Goal: Task Accomplishment & Management: Manage account settings

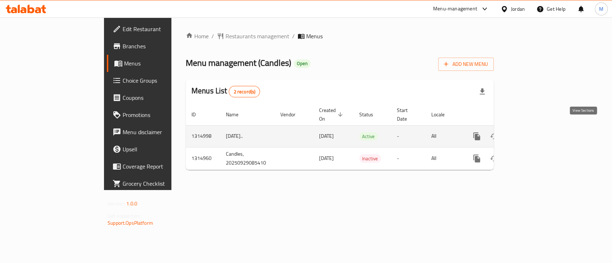
click at [537, 128] on link "enhanced table" at bounding box center [528, 136] width 17 height 17
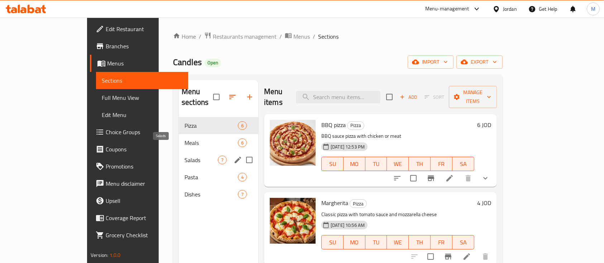
click at [185, 156] on span "Salads" at bounding box center [201, 160] width 33 height 9
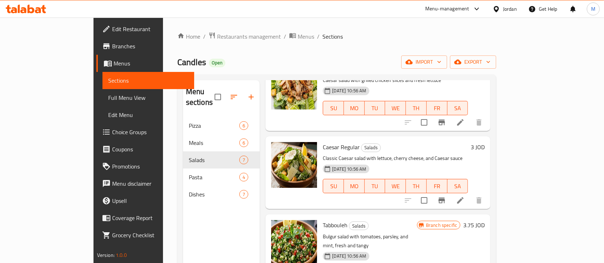
scroll to position [191, 0]
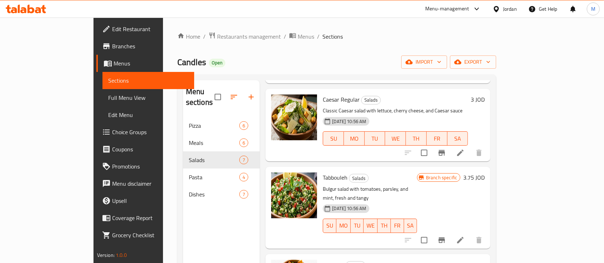
click at [446, 236] on icon "Branch-specific-item" at bounding box center [441, 240] width 9 height 9
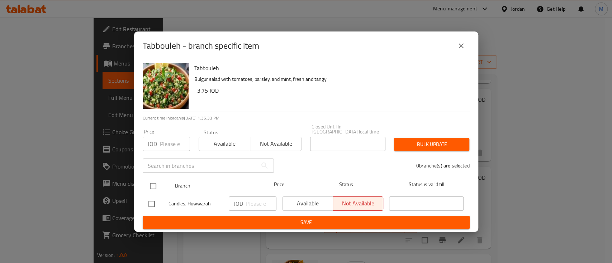
click at [153, 181] on input "checkbox" at bounding box center [152, 186] width 15 height 15
checkbox input "true"
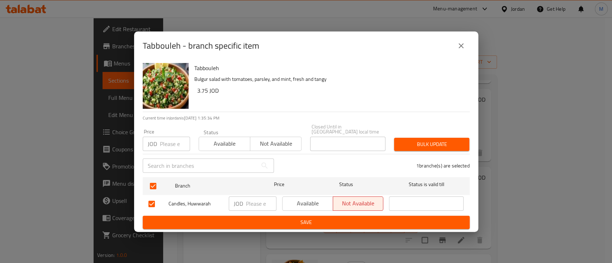
click at [167, 143] on input "number" at bounding box center [175, 144] width 30 height 14
click at [461, 47] on icon "close" at bounding box center [460, 45] width 5 height 5
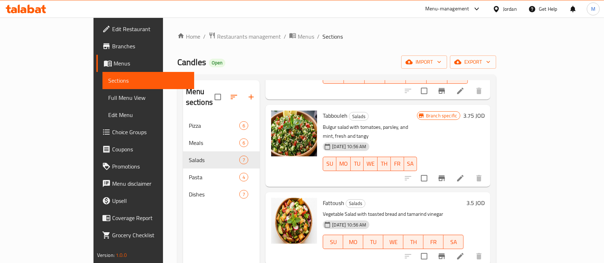
scroll to position [239, 0]
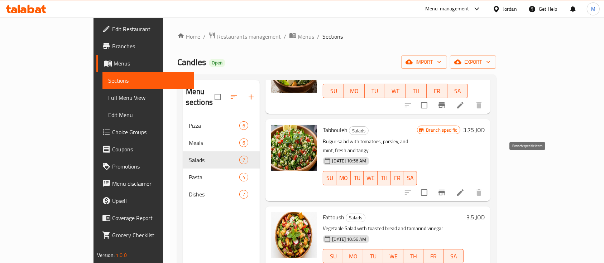
click at [445, 190] on icon "Branch-specific-item" at bounding box center [442, 193] width 6 height 6
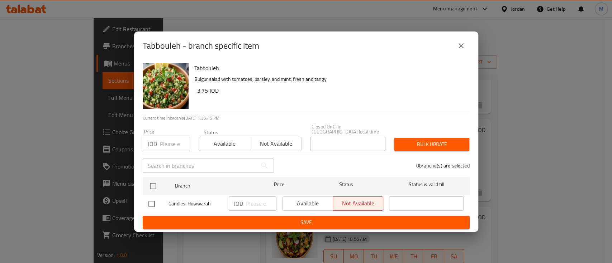
click at [459, 48] on icon "close" at bounding box center [460, 46] width 9 height 9
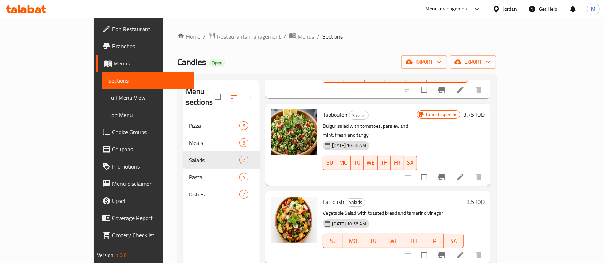
scroll to position [207, 0]
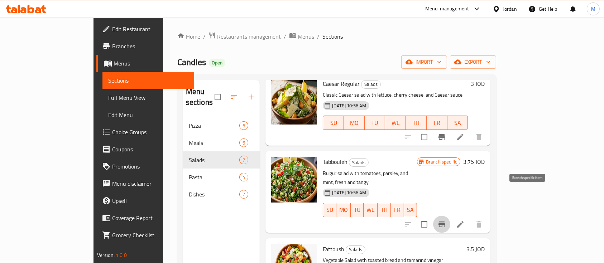
click at [446, 220] on icon "Branch-specific-item" at bounding box center [441, 224] width 9 height 9
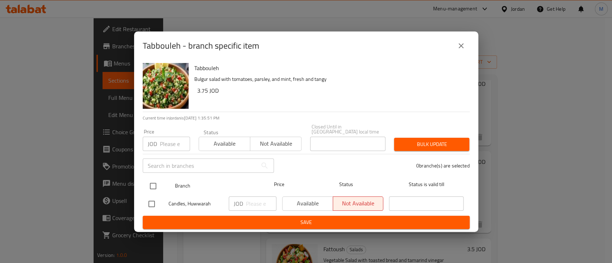
click at [150, 186] on input "checkbox" at bounding box center [152, 186] width 15 height 15
checkbox input "true"
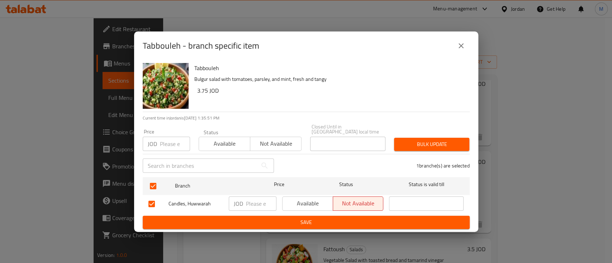
click at [166, 140] on input "number" at bounding box center [175, 144] width 30 height 14
type input "1.5"
click at [232, 142] on span "Available" at bounding box center [225, 144] width 46 height 10
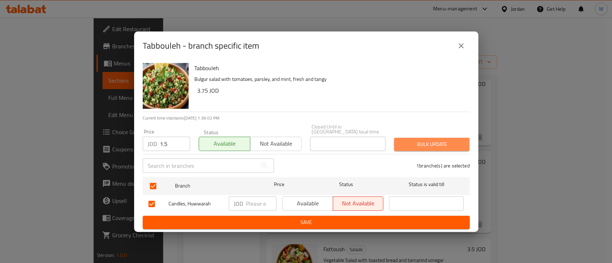
click at [421, 141] on span "Bulk update" at bounding box center [431, 144] width 64 height 9
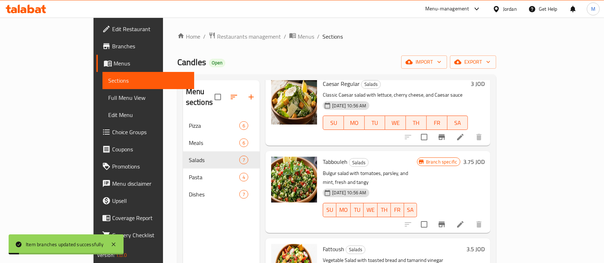
scroll to position [302, 0]
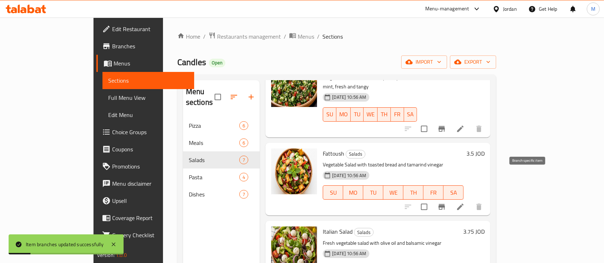
click at [446, 203] on icon "Branch-specific-item" at bounding box center [441, 207] width 9 height 9
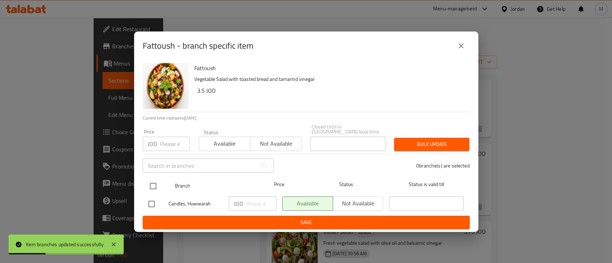
click at [159, 183] on input "checkbox" at bounding box center [152, 186] width 15 height 15
checkbox input "true"
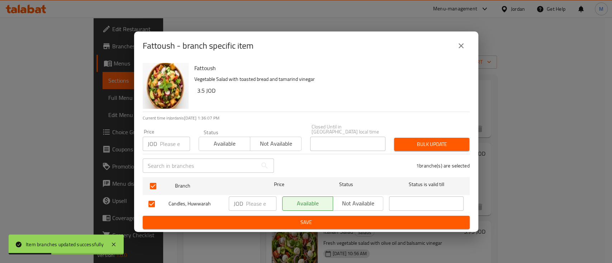
click at [166, 140] on input "number" at bounding box center [175, 144] width 30 height 14
type input "1.5"
click at [436, 140] on span "Bulk update" at bounding box center [431, 144] width 64 height 9
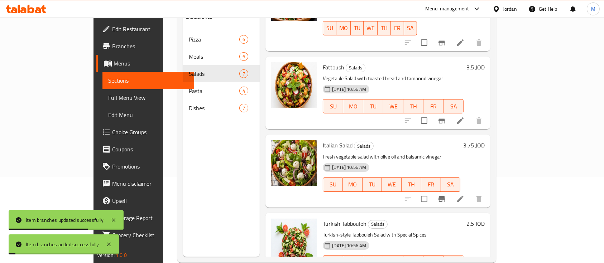
scroll to position [100, 0]
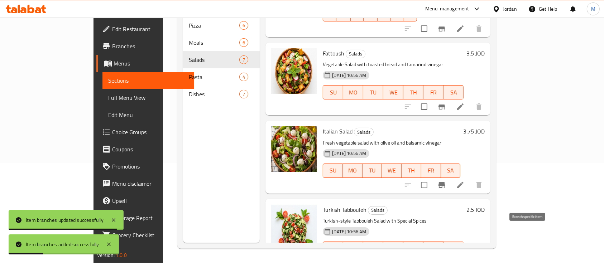
click at [446, 259] on icon "Branch-specific-item" at bounding box center [441, 263] width 9 height 9
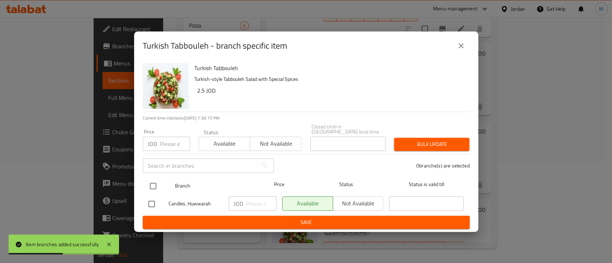
click at [154, 183] on input "checkbox" at bounding box center [152, 186] width 15 height 15
checkbox input "true"
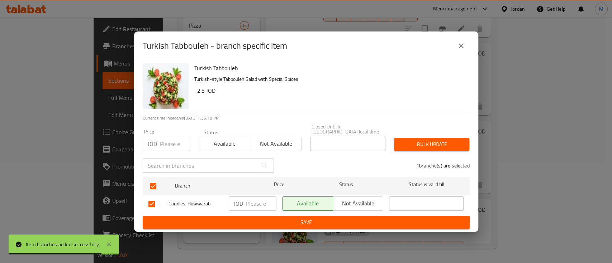
click at [161, 141] on input "number" at bounding box center [175, 144] width 30 height 14
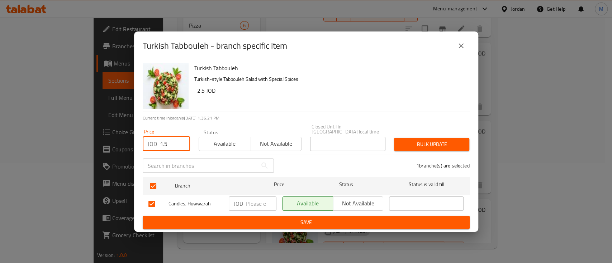
type input "1.5"
click at [415, 147] on button "Bulk update" at bounding box center [431, 144] width 75 height 13
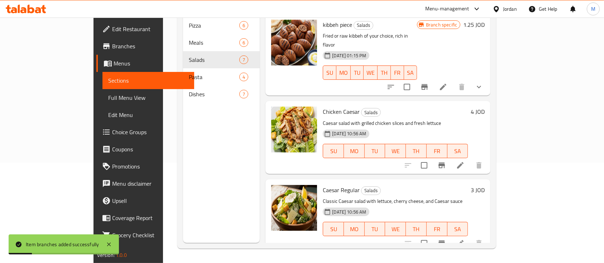
scroll to position [0, 0]
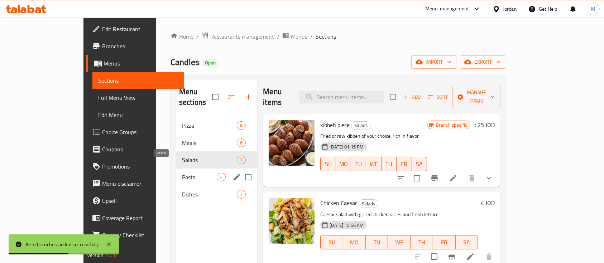
click at [182, 173] on span "Pasta" at bounding box center [199, 177] width 35 height 9
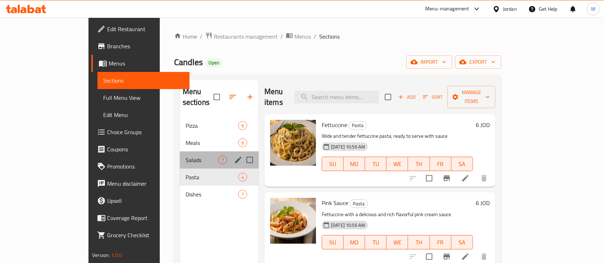
click at [180, 152] on div "Salads 7" at bounding box center [219, 160] width 79 height 17
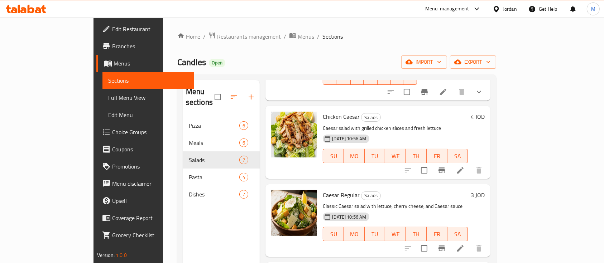
scroll to position [48, 0]
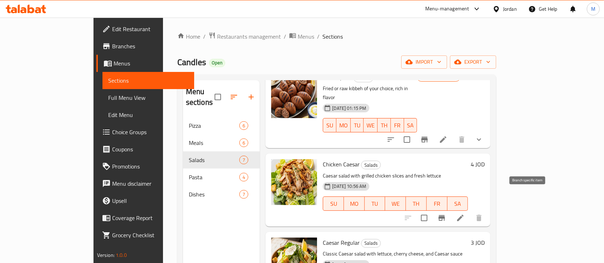
click at [446, 214] on icon "Branch-specific-item" at bounding box center [441, 218] width 9 height 9
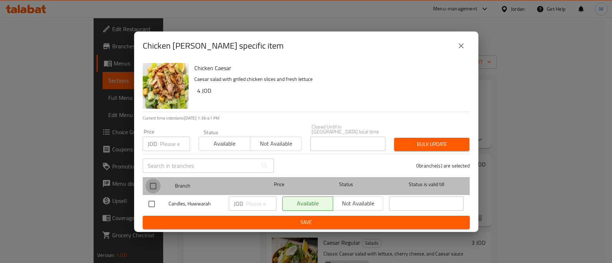
click at [149, 186] on input "checkbox" at bounding box center [152, 186] width 15 height 15
checkbox input "true"
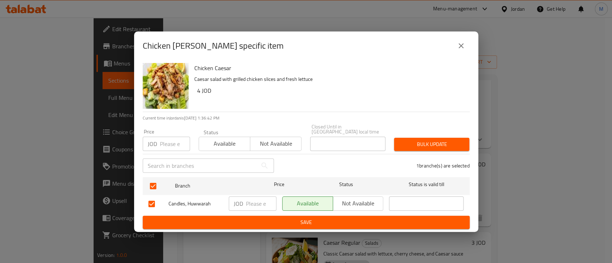
click at [466, 51] on button "close" at bounding box center [460, 45] width 17 height 17
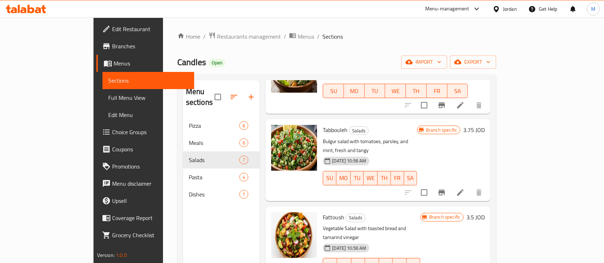
scroll to position [0, 0]
